Goal: Transaction & Acquisition: Book appointment/travel/reservation

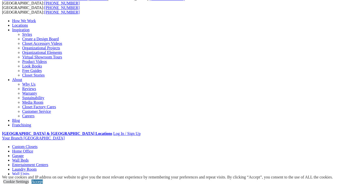
scroll to position [25, 0]
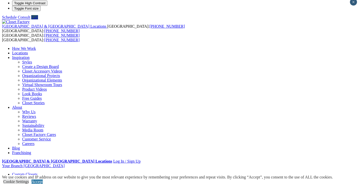
scroll to position [0, 0]
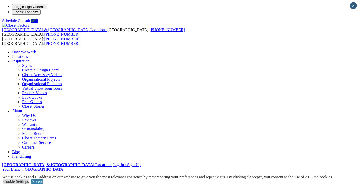
click at [22, 181] on link "Closet Organizers" at bounding box center [36, 183] width 29 height 4
click at [23, 181] on link "Closet Organizers" at bounding box center [36, 183] width 29 height 4
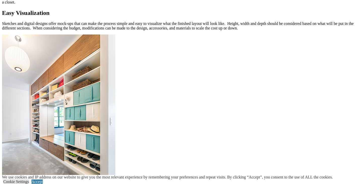
scroll to position [454, 0]
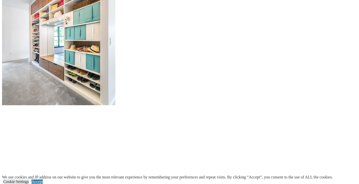
scroll to position [454, 0]
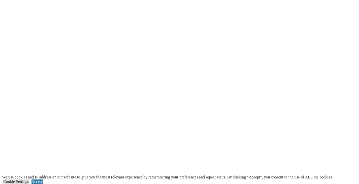
scroll to position [1160, 0]
